Goal: Information Seeking & Learning: Learn about a topic

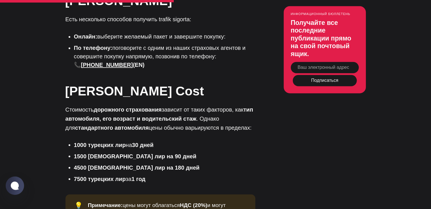
scroll to position [990, 0]
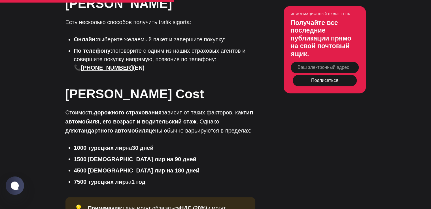
click at [122, 145] on font "1000 турецких лир" at bounding box center [100, 148] width 52 height 6
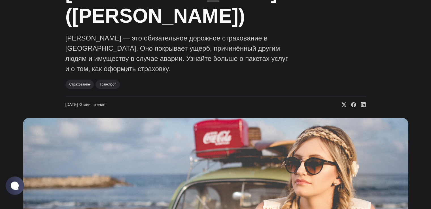
scroll to position [0, 0]
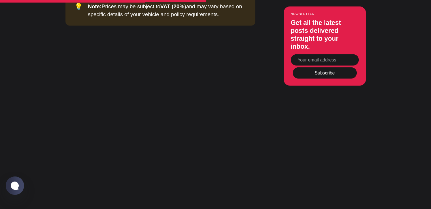
scroll to position [1037, 0]
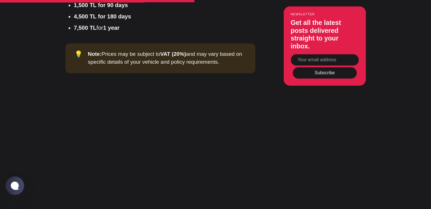
scroll to position [998, 0]
